Goal: Transaction & Acquisition: Purchase product/service

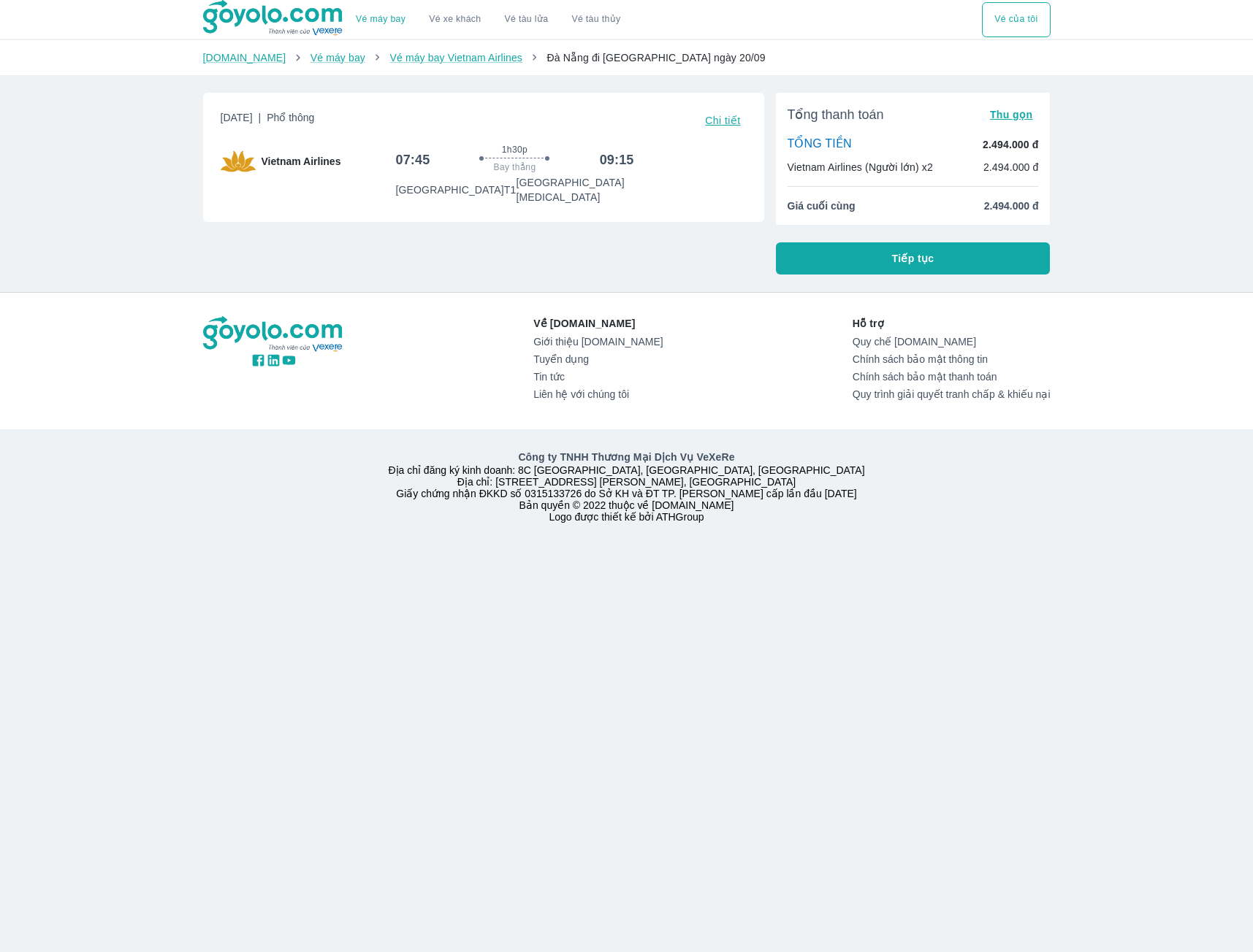
drag, startPoint x: 260, startPoint y: 116, endPoint x: 350, endPoint y: 127, distance: 90.7
click at [314, 127] on span "Thứ 7, 20 Thg 09 2025 | Phổ thông" at bounding box center [268, 120] width 94 height 20
click at [384, 137] on div "Thứ 7, 20 Thg 09 2025 | Phổ thông Chi tiết Vietnam Airlines 07:45 1h30p Bay thẳ…" at bounding box center [484, 157] width 526 height 94
click at [897, 251] on button "Tiếp tục" at bounding box center [913, 258] width 275 height 32
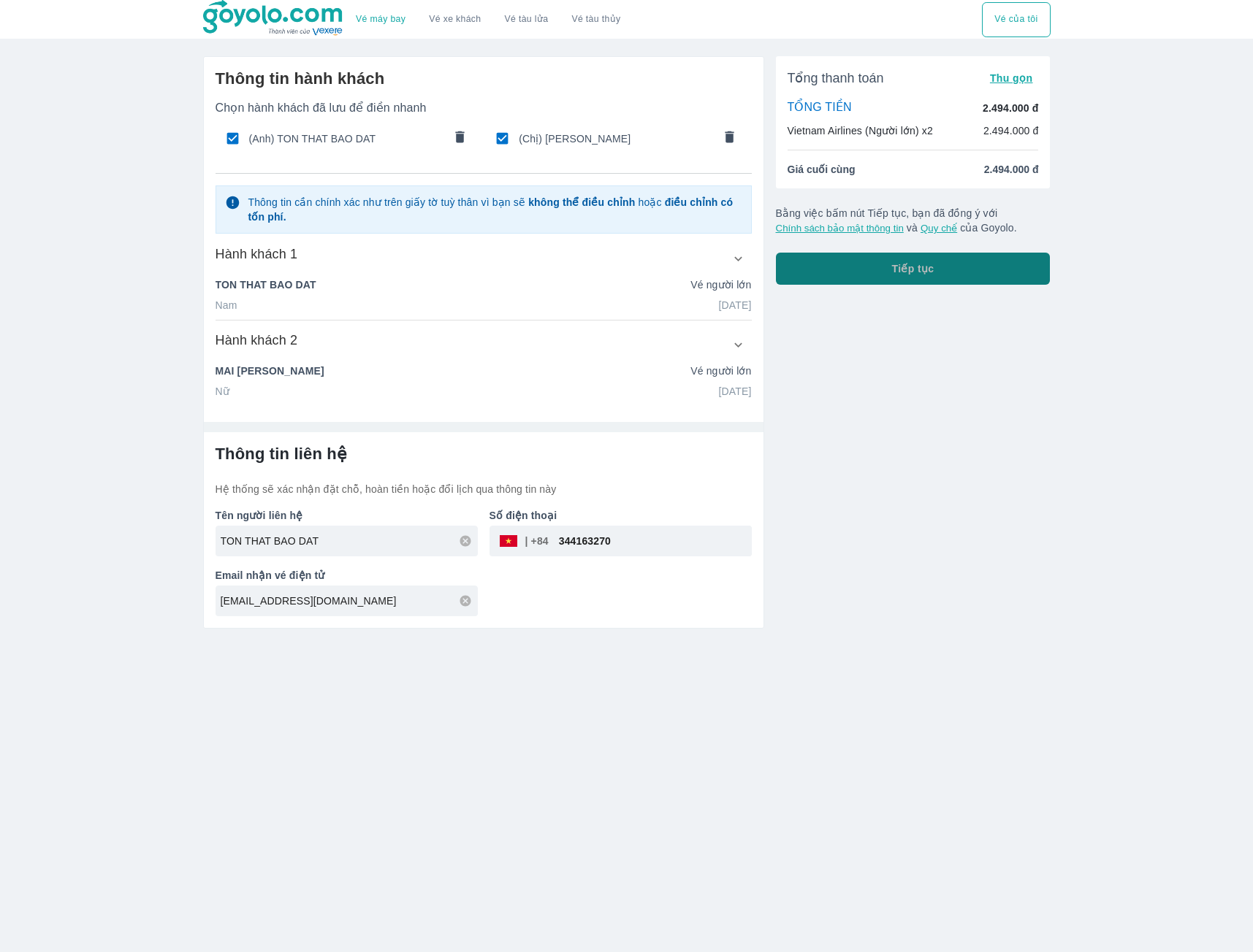
click at [947, 276] on button "Tiếp tục" at bounding box center [913, 268] width 275 height 32
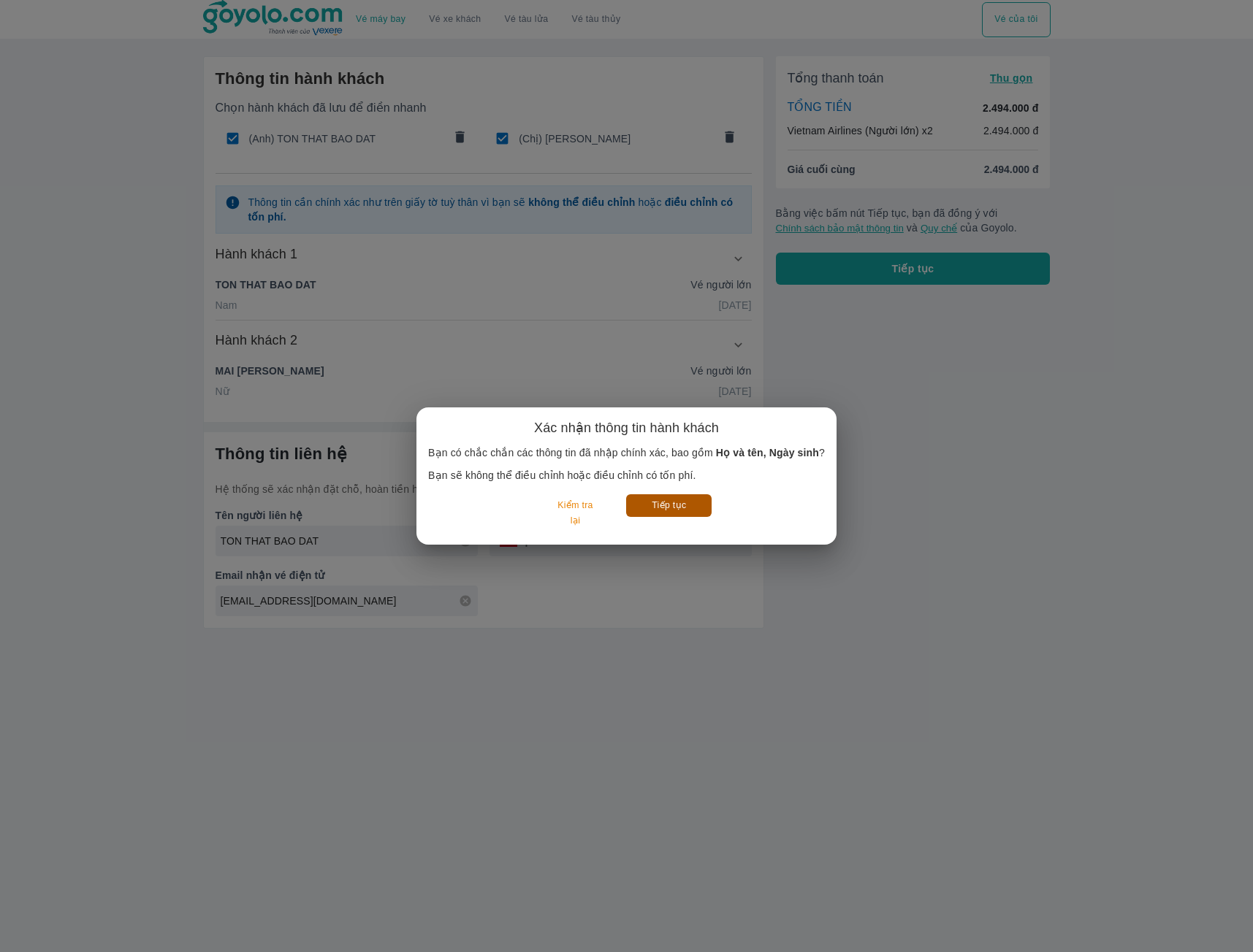
click at [659, 510] on button "Tiếp tục" at bounding box center [669, 506] width 85 height 22
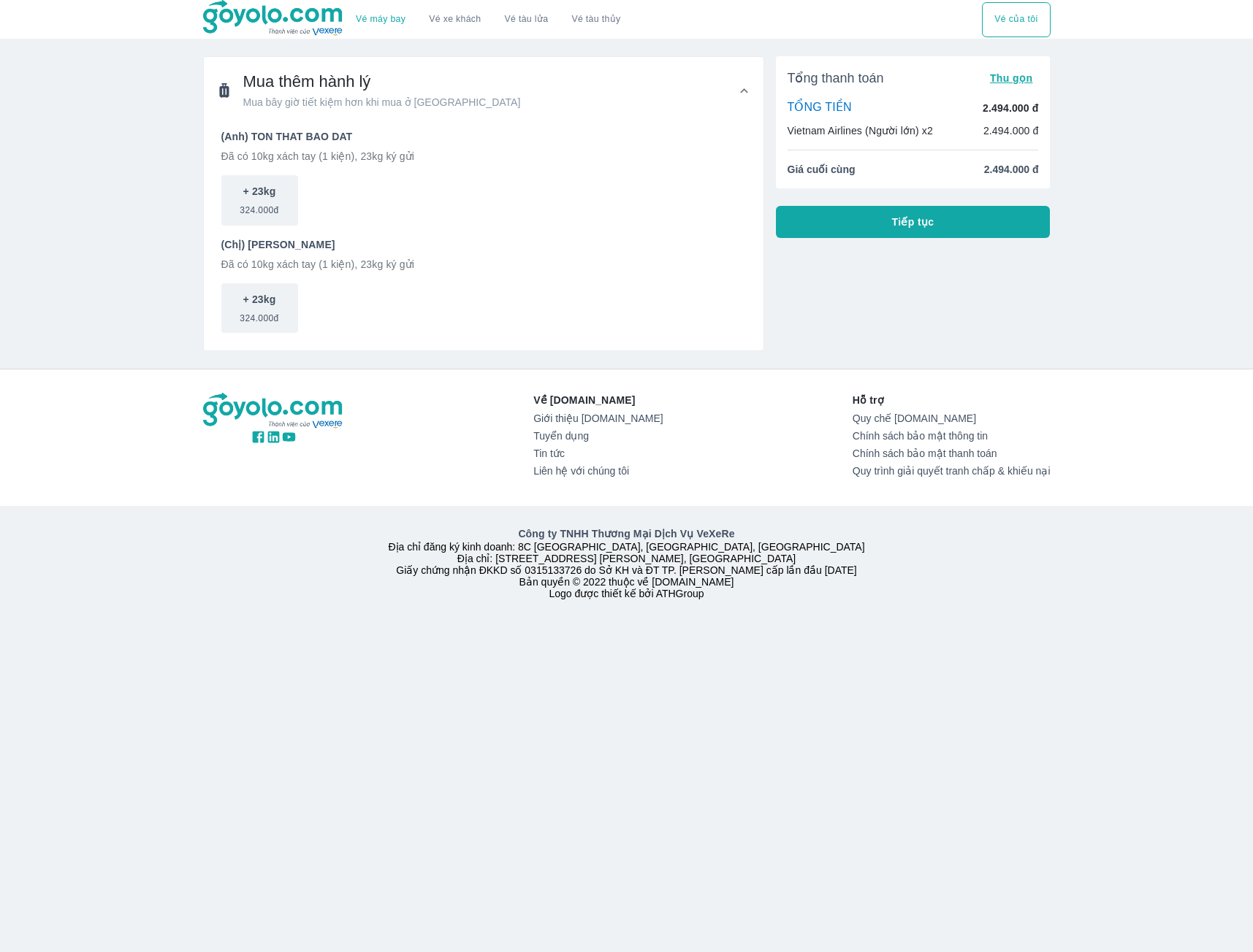
drag, startPoint x: 881, startPoint y: 230, endPoint x: 875, endPoint y: 245, distance: 16.2
click at [881, 230] on button "Tiếp tục" at bounding box center [913, 222] width 275 height 32
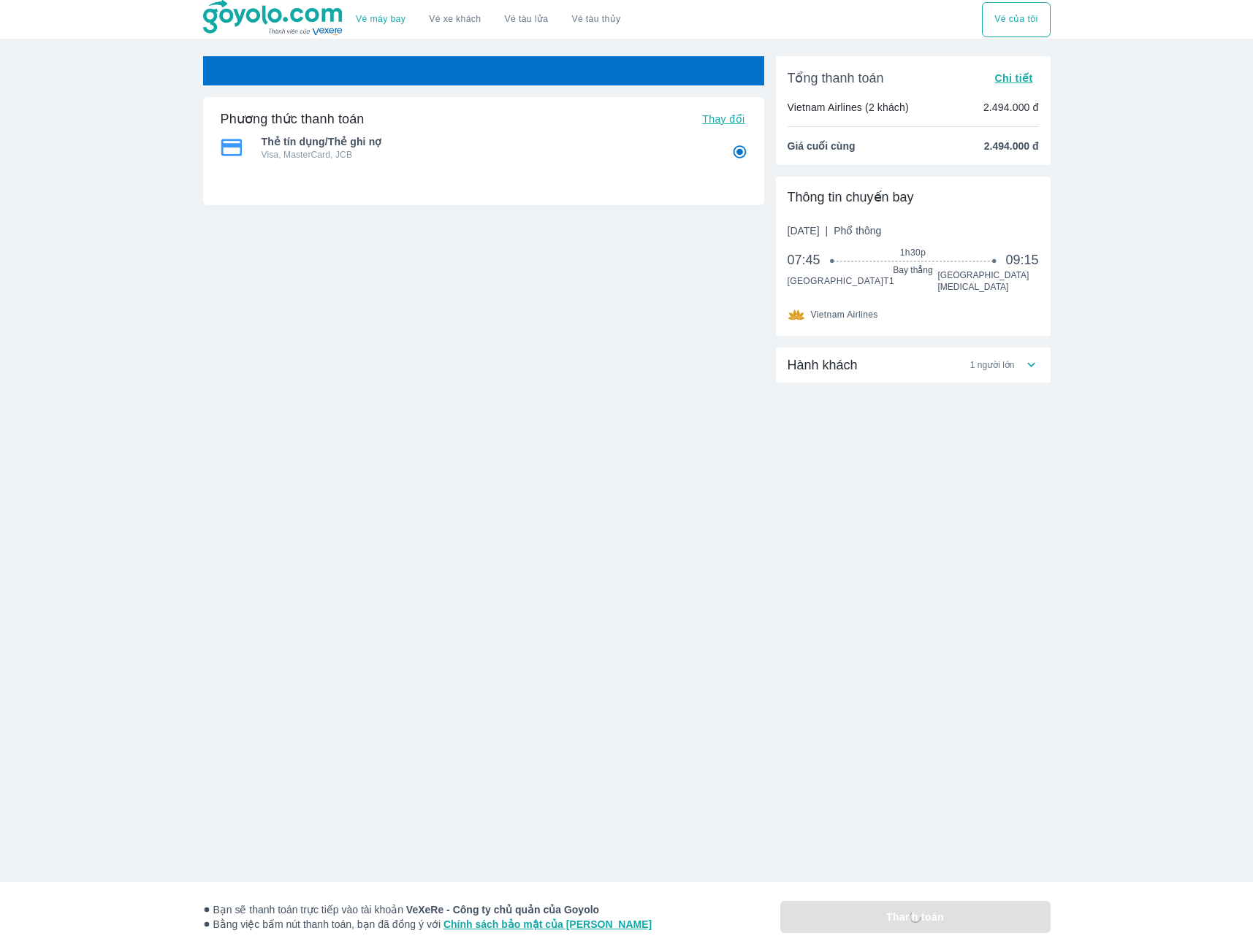
radio input "false"
click at [643, 249] on div "Phương thức thanh toán Thay đổi Thẻ tín dụng/Thẻ ghi nợ Visa, MasterCard, JCB T…" at bounding box center [484, 197] width 561 height 200
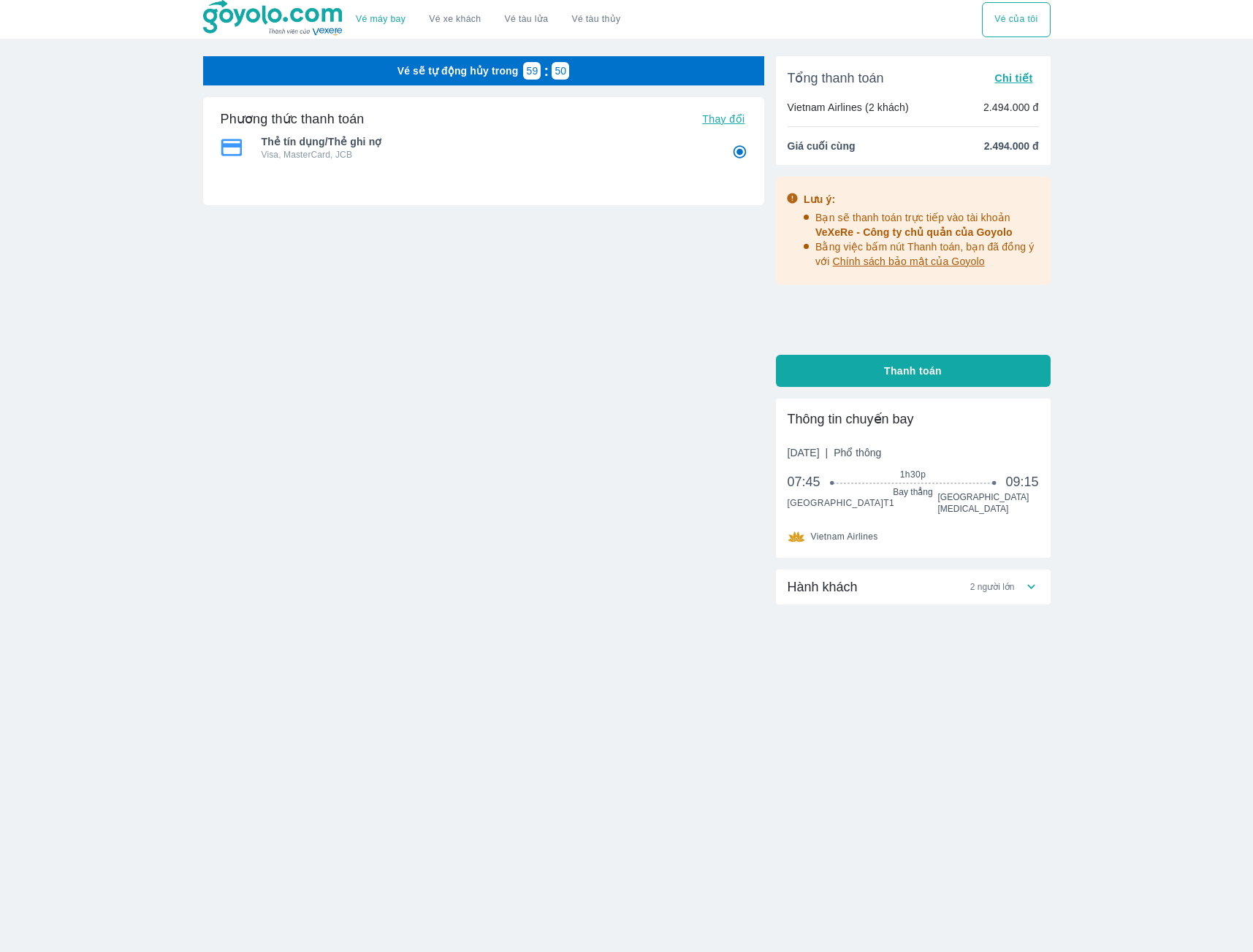
click at [1000, 581] on span "2 người lớn" at bounding box center [992, 587] width 44 height 12
click at [874, 370] on button "Thanh toán" at bounding box center [913, 371] width 275 height 32
radio input "false"
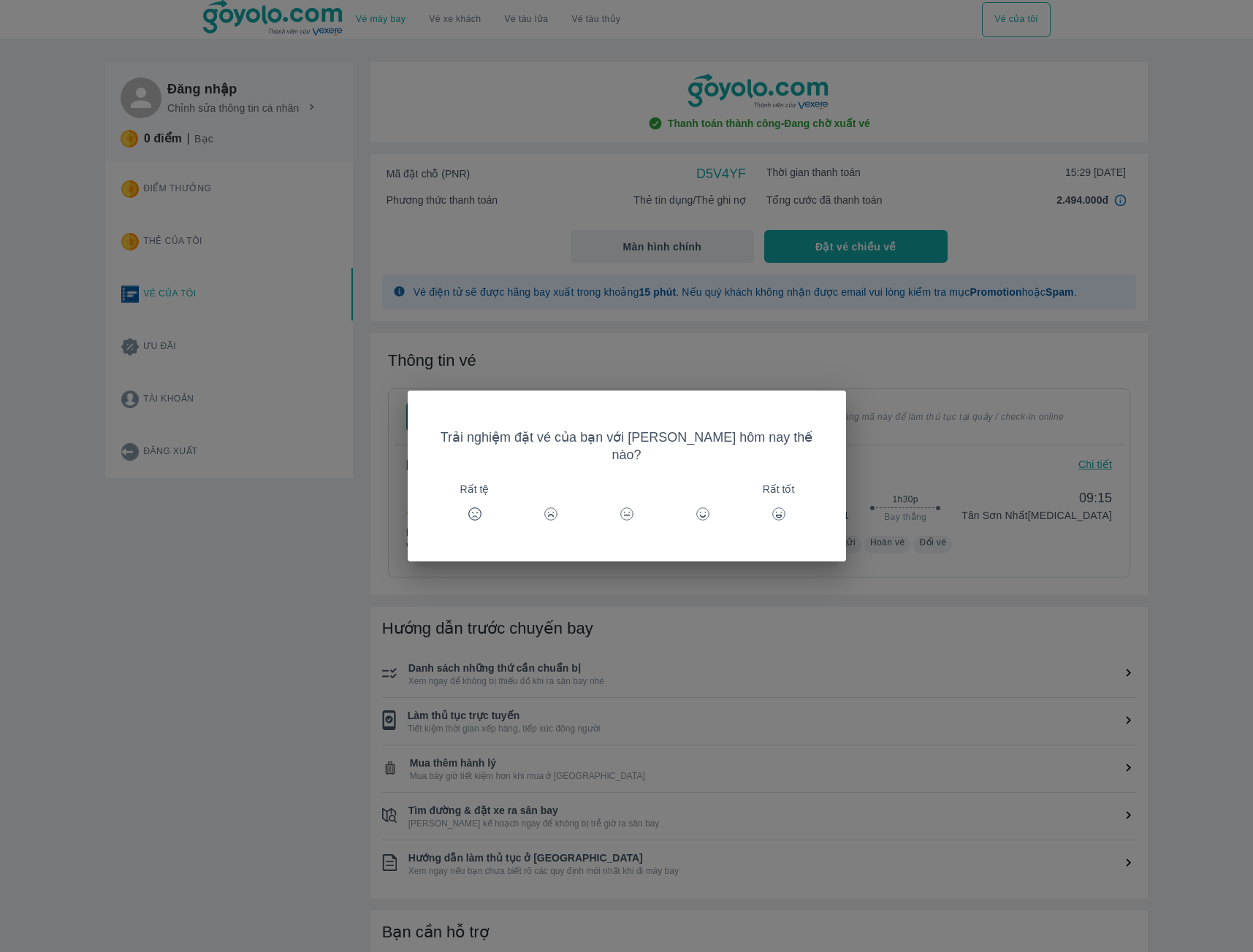
click at [700, 508] on circle at bounding box center [702, 514] width 12 height 12
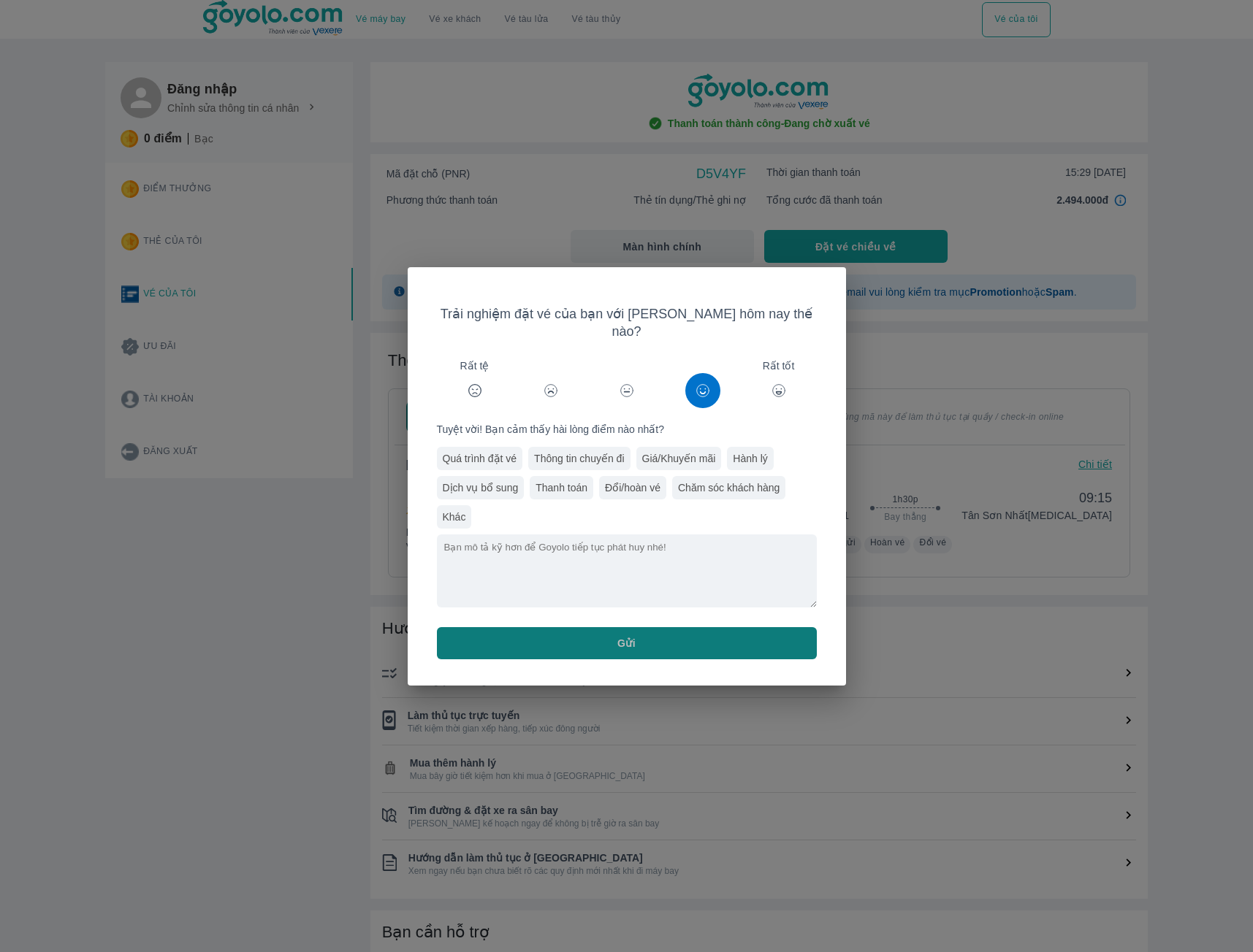
click at [714, 637] on button "Gửi" at bounding box center [626, 642] width 380 height 32
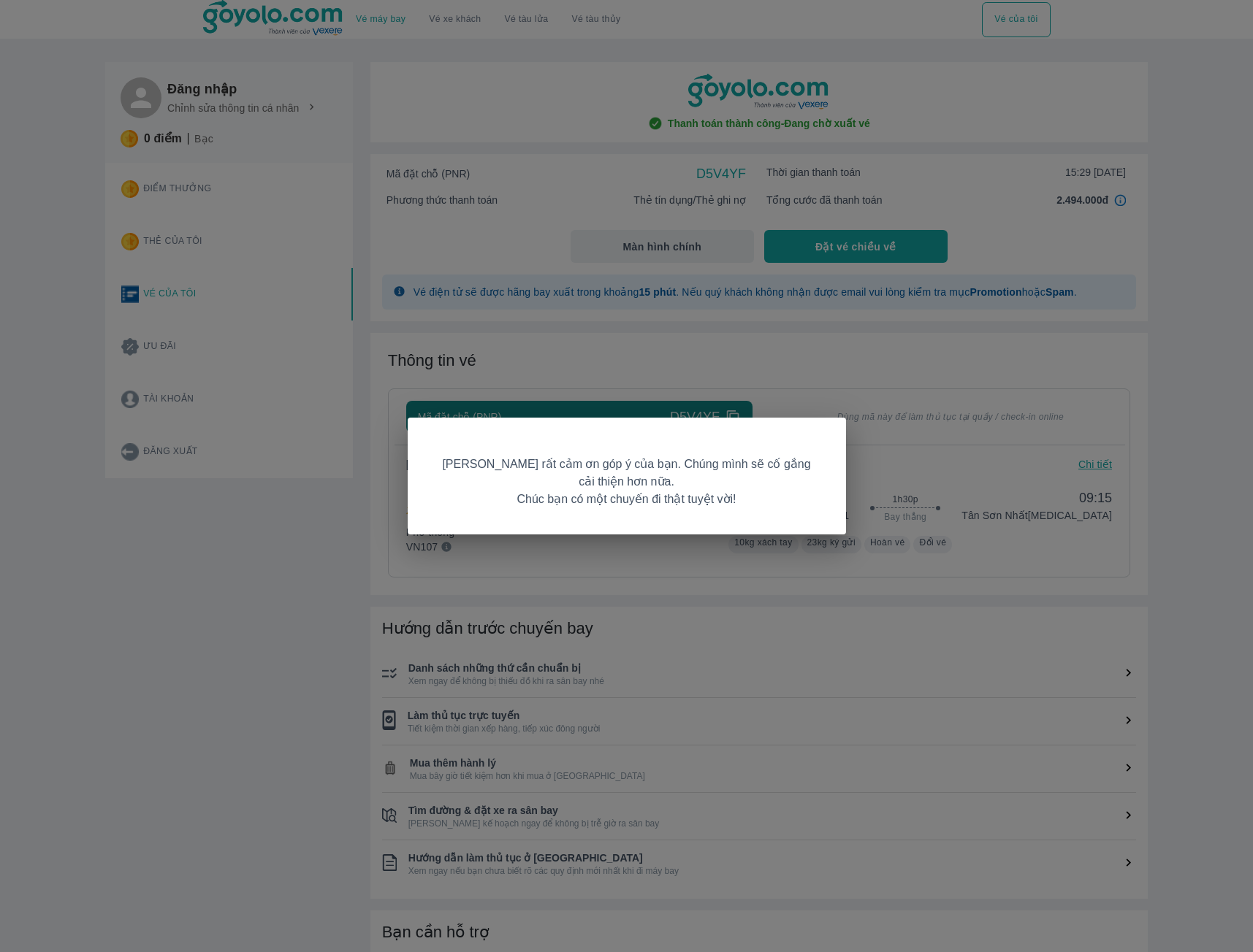
click at [702, 276] on div "[PERSON_NAME] rất cảm ơn góp ý của bạn. Chúng mình sẽ cố gắng cải thiện hơn nữa…" at bounding box center [626, 476] width 1253 height 952
